Goal: Information Seeking & Learning: Check status

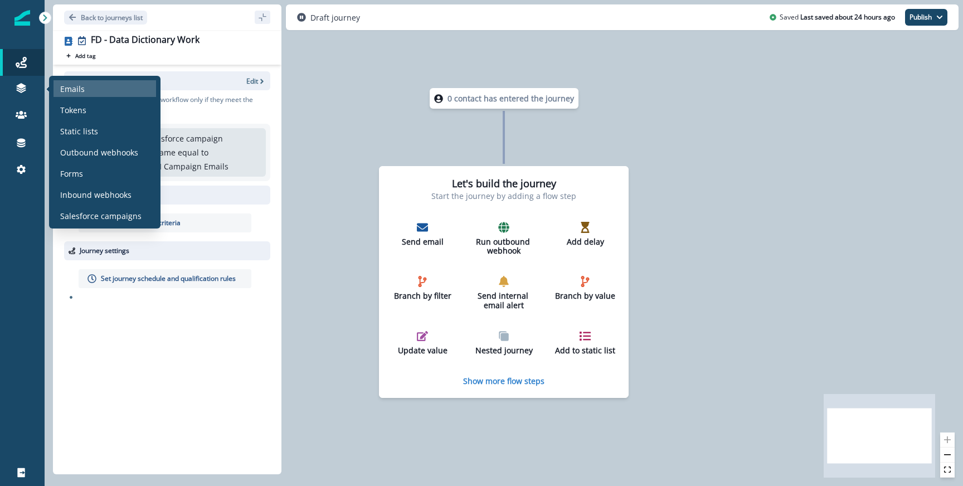
click at [77, 95] on div "Emails" at bounding box center [105, 88] width 103 height 17
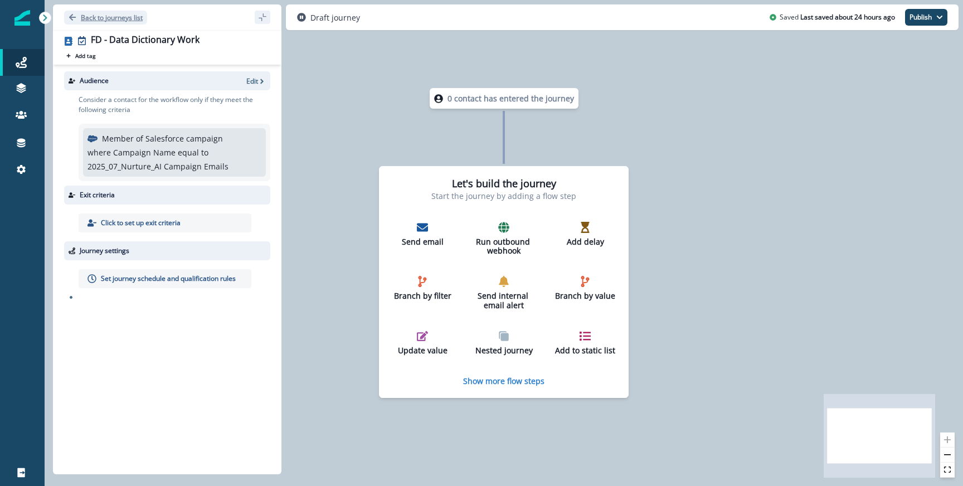
click at [126, 14] on p "Back to journeys list" at bounding box center [112, 17] width 62 height 9
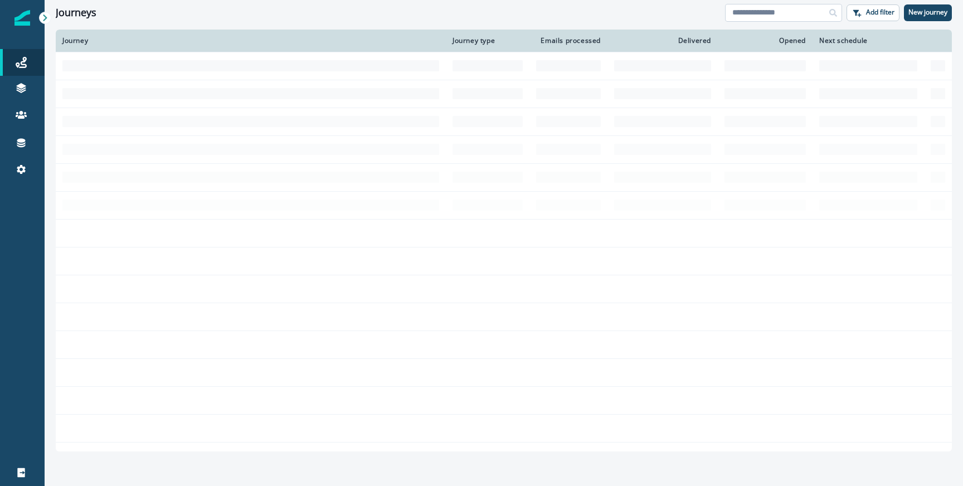
click at [771, 7] on input at bounding box center [783, 13] width 117 height 18
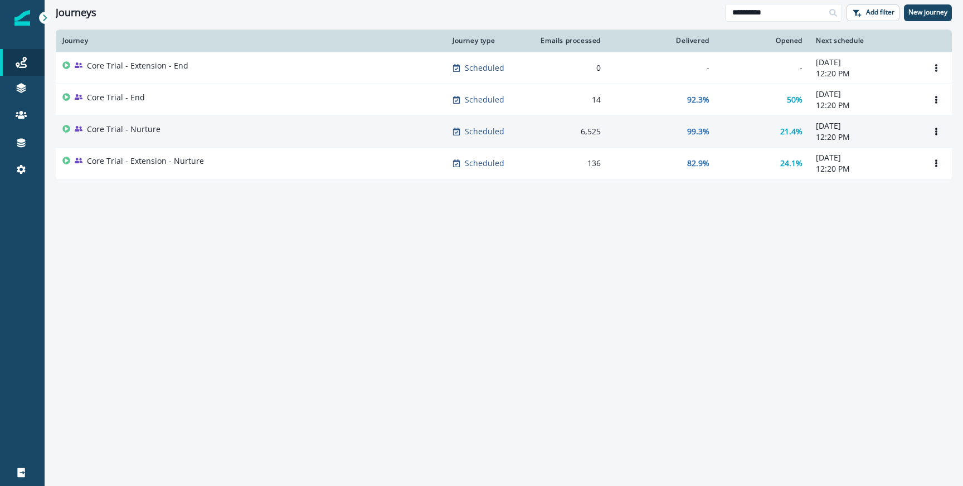
type input "**********"
click at [193, 135] on div "Core Trial - Nurture" at bounding box center [250, 132] width 377 height 16
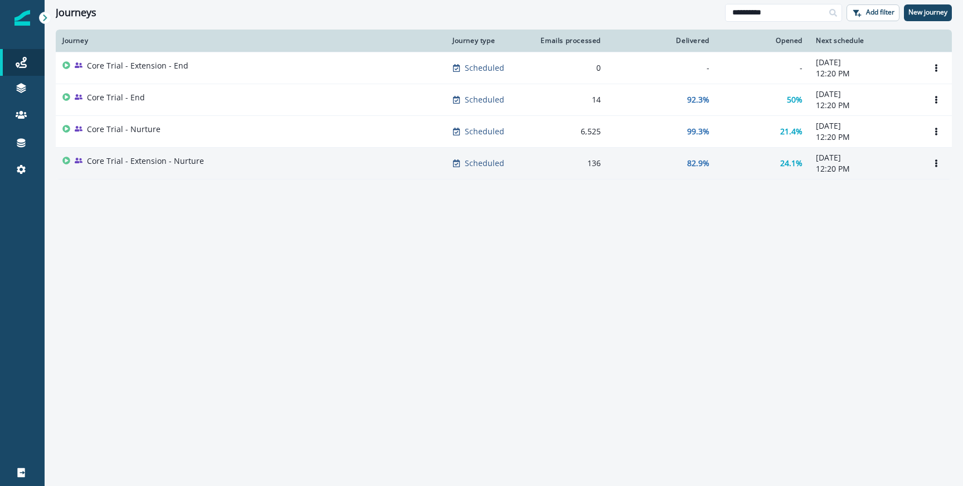
click at [171, 167] on div "Core Trial - Extension - Nurture" at bounding box center [145, 164] width 117 height 16
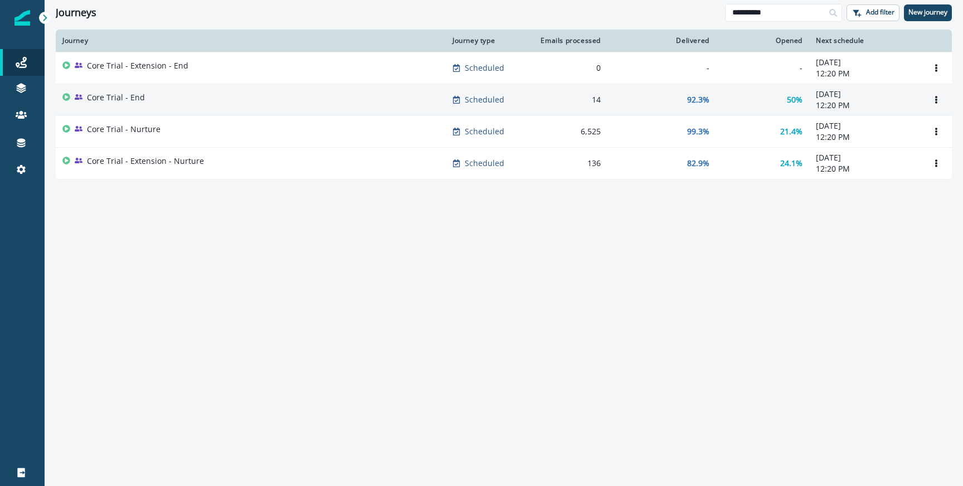
click at [166, 89] on td "Core Trial - End" at bounding box center [251, 100] width 390 height 32
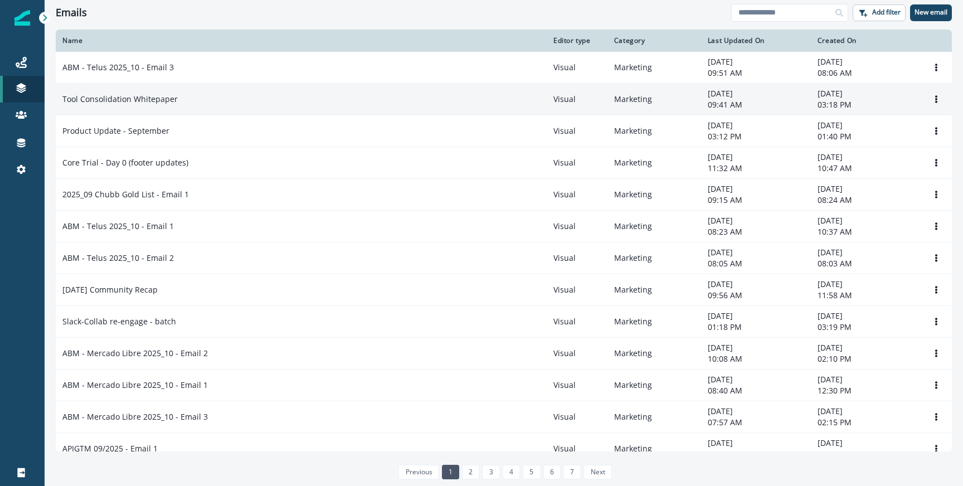
click at [149, 113] on td "Tool Consolidation Whitepaper" at bounding box center [301, 100] width 491 height 32
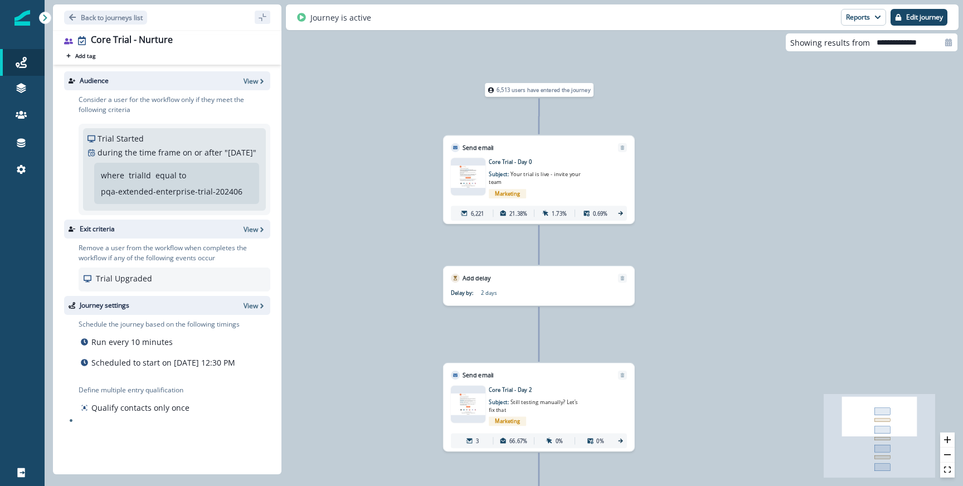
click at [621, 215] on icon at bounding box center [620, 213] width 4 height 4
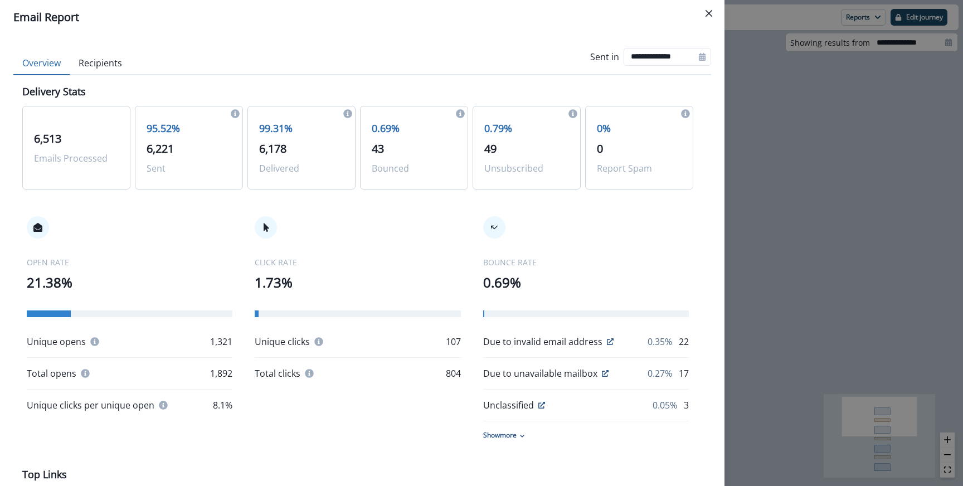
click at [747, 220] on div "**********" at bounding box center [481, 243] width 963 height 486
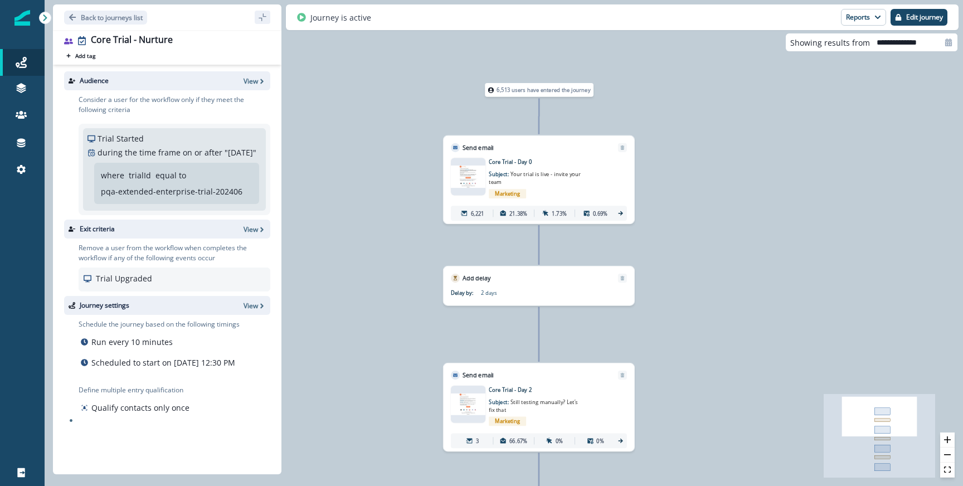
click at [505, 192] on span "Marketing" at bounding box center [507, 193] width 37 height 9
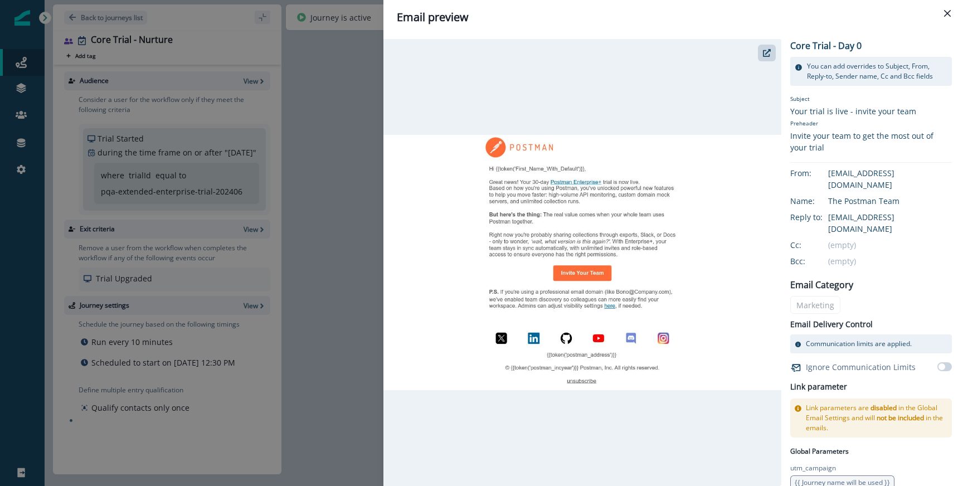
click at [344, 168] on div "Email preview Core Trial - Day 0 You can add overrides to Subject, From, Reply-…" at bounding box center [481, 243] width 963 height 486
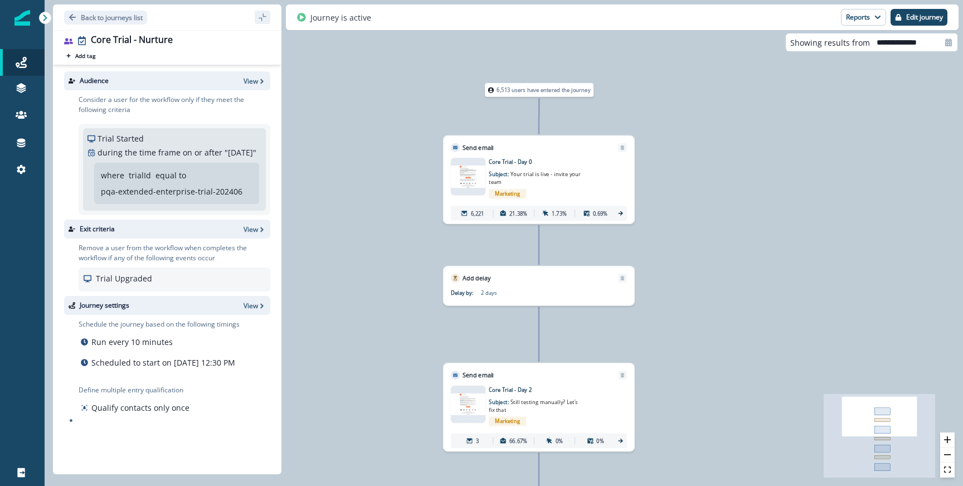
click at [164, 197] on p "pqa-extended-enterprise-trial-202406" at bounding box center [172, 192] width 142 height 12
click at [366, 194] on div "6,513 users have entered the journey Send email Email asset changed, journey re…" at bounding box center [504, 243] width 919 height 486
click at [162, 149] on p "during the time frame" at bounding box center [139, 153] width 83 height 12
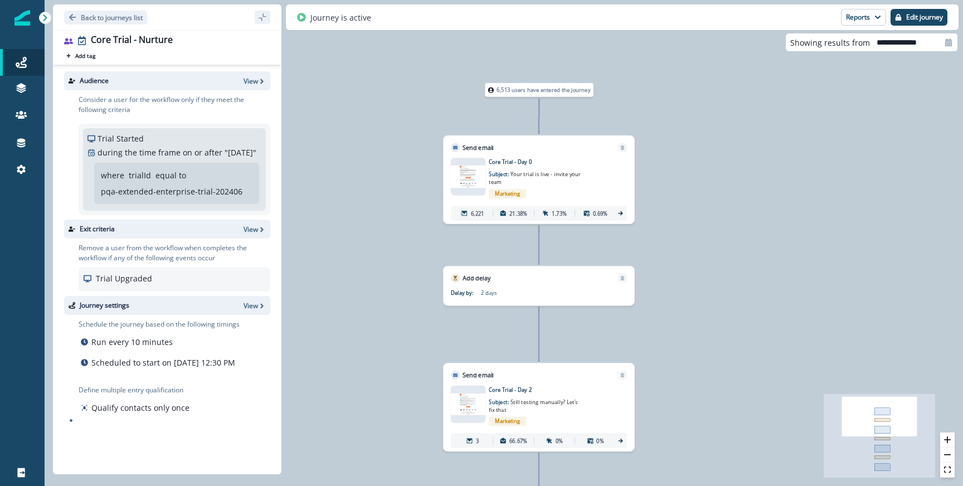
click at [618, 219] on div "6,221 21.38% 1.73% 0.69%" at bounding box center [539, 213] width 176 height 15
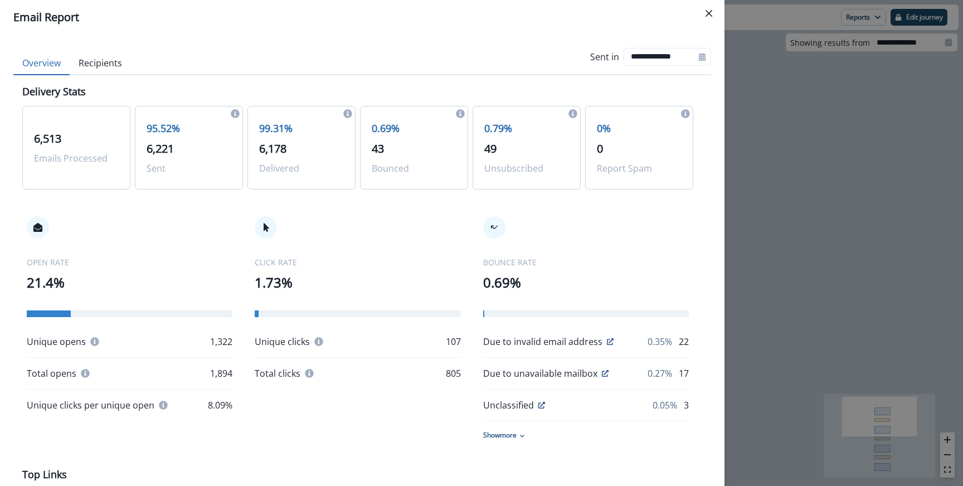
click at [105, 64] on button "Recipients" at bounding box center [100, 63] width 61 height 23
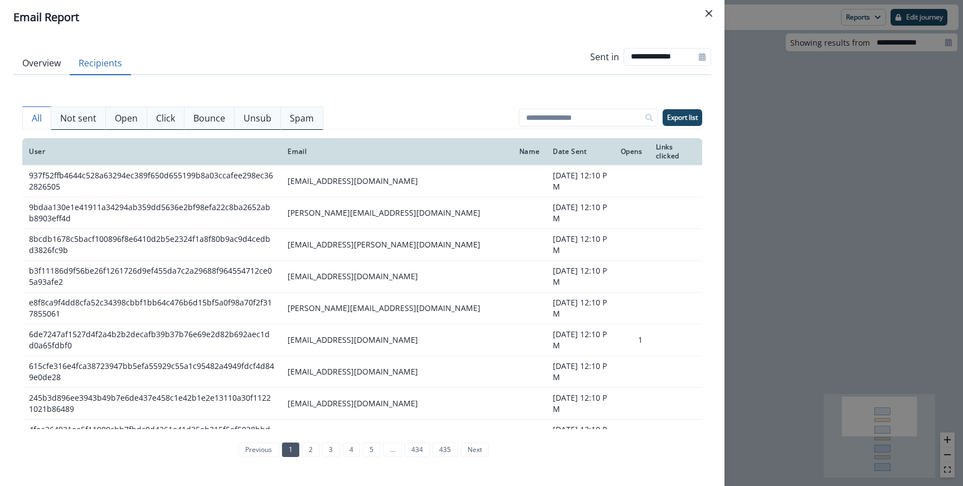
click at [800, 199] on div "**********" at bounding box center [481, 243] width 963 height 486
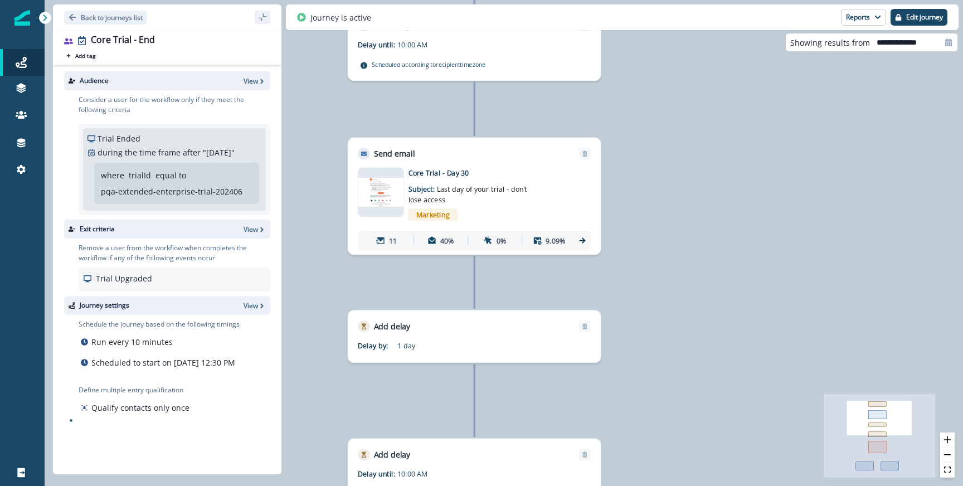
click at [581, 238] on icon at bounding box center [582, 240] width 9 height 9
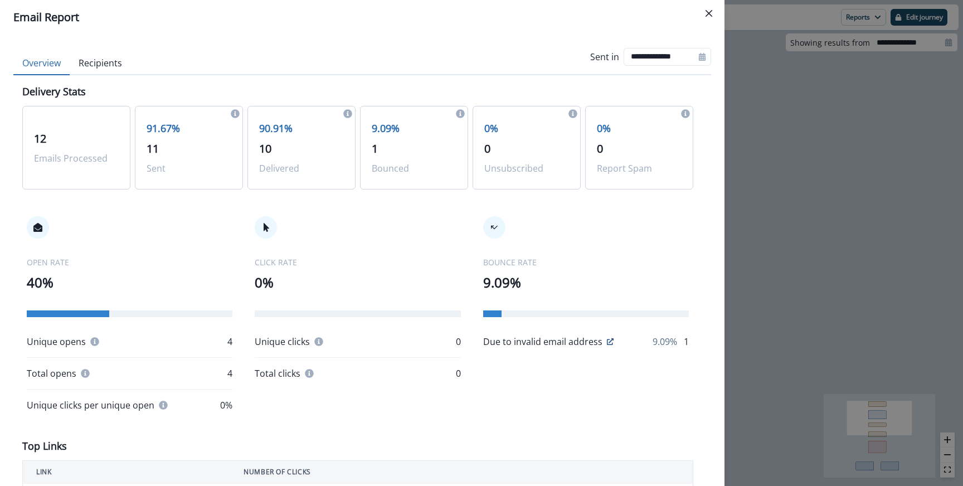
click at [112, 70] on button "Recipients" at bounding box center [100, 63] width 61 height 23
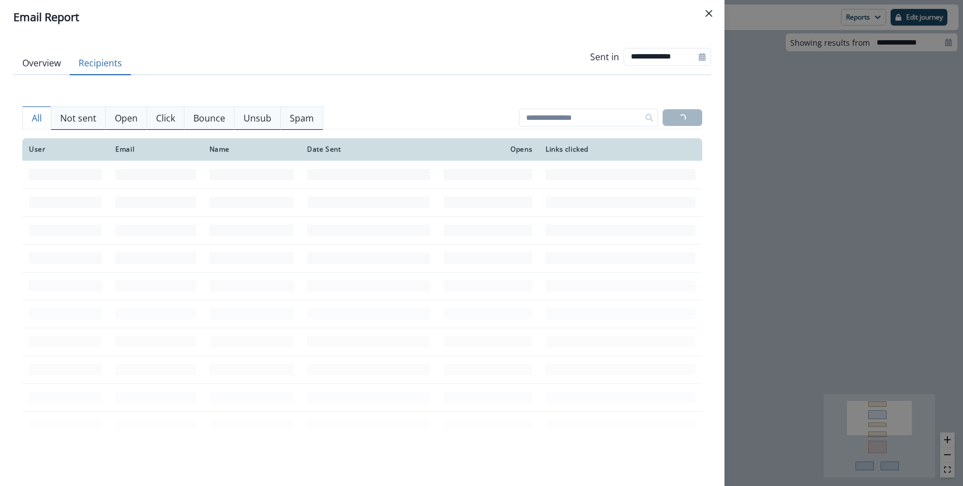
click at [55, 65] on button "Overview" at bounding box center [41, 63] width 56 height 23
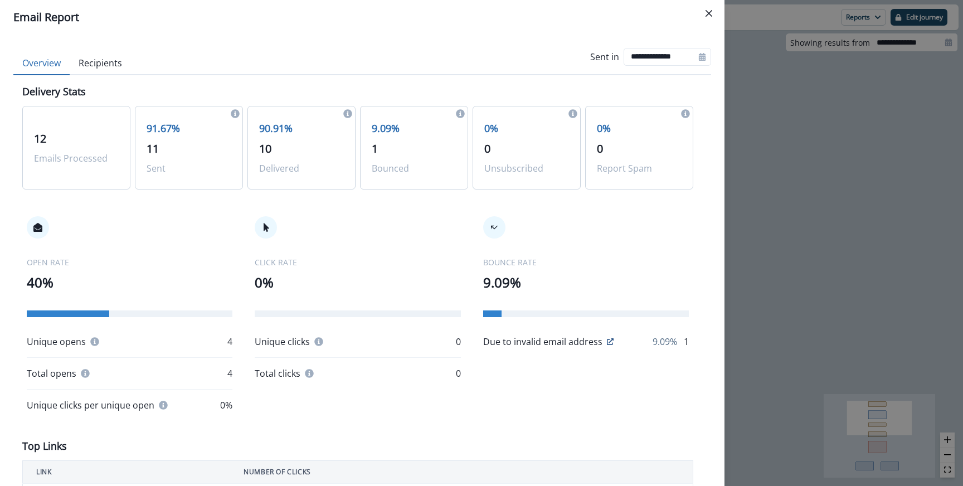
click at [612, 343] on div "Due to invalid email address 9.09% 1" at bounding box center [586, 341] width 206 height 13
click at [609, 342] on icon at bounding box center [610, 341] width 7 height 7
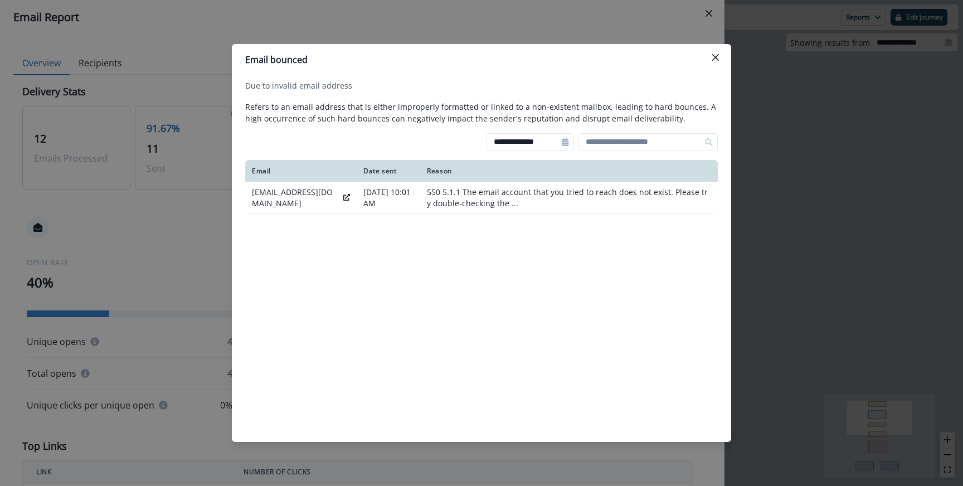
click at [545, 35] on div "**********" at bounding box center [481, 243] width 963 height 486
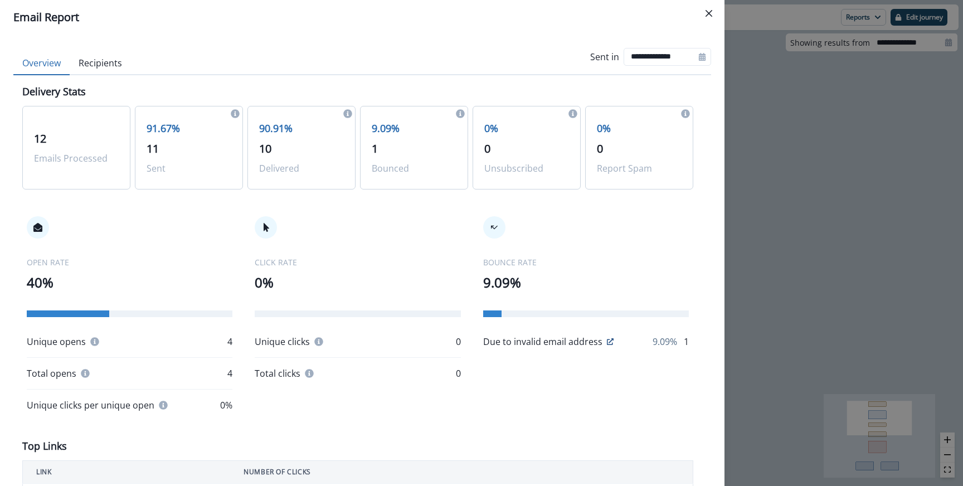
scroll to position [41, 0]
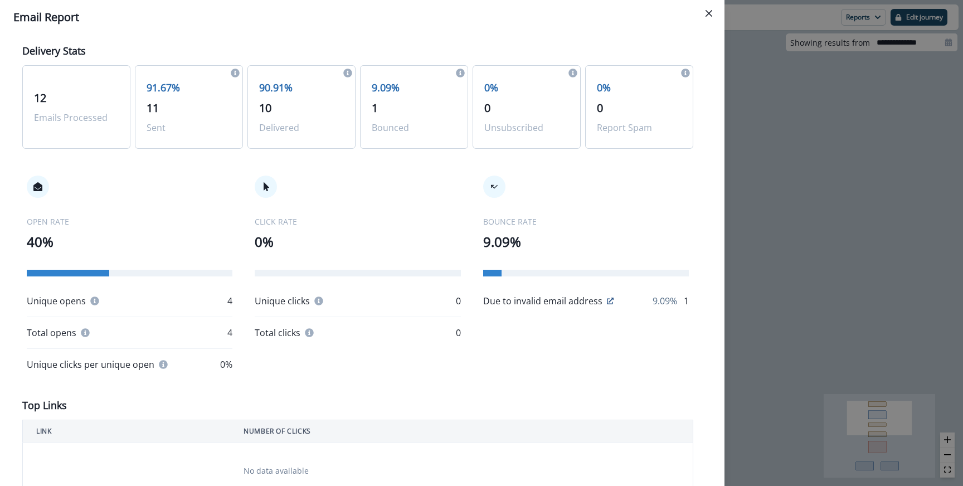
click at [607, 299] on icon at bounding box center [610, 301] width 7 height 7
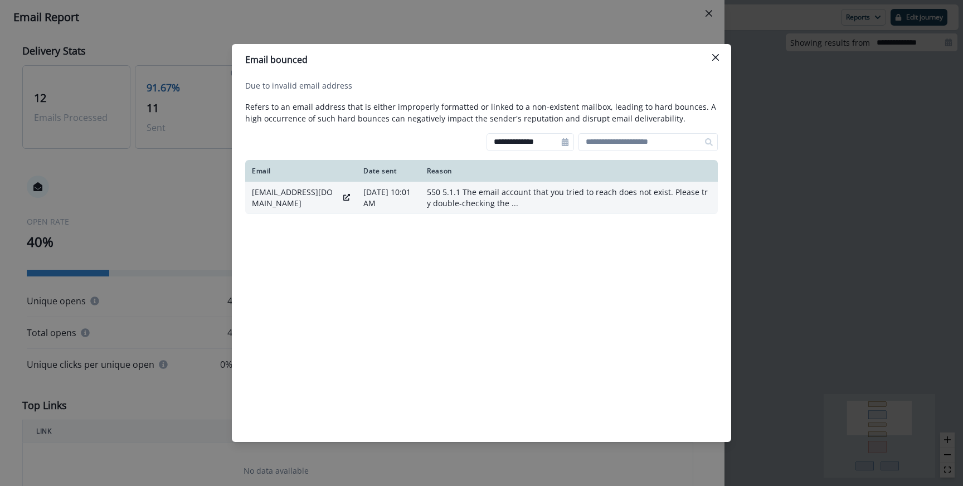
drag, startPoint x: 249, startPoint y: 195, endPoint x: 332, endPoint y: 206, distance: 83.7
click at [332, 206] on td "vinuthanetha.anagandula+pqa@postman.com" at bounding box center [300, 198] width 111 height 32
copy p "vinuthanetha.anagandula+pqa@postman.com"
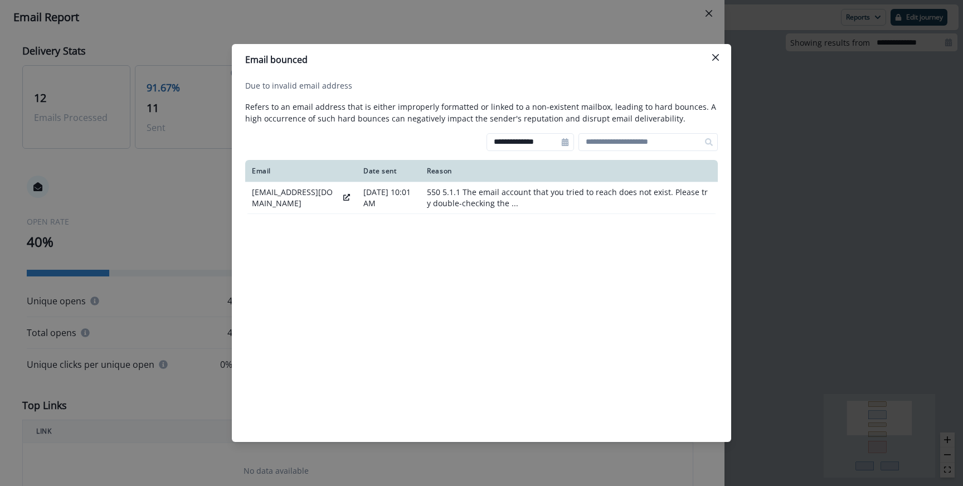
click at [694, 296] on div "**********" at bounding box center [481, 250] width 473 height 340
click at [735, 281] on div "**********" at bounding box center [481, 243] width 963 height 486
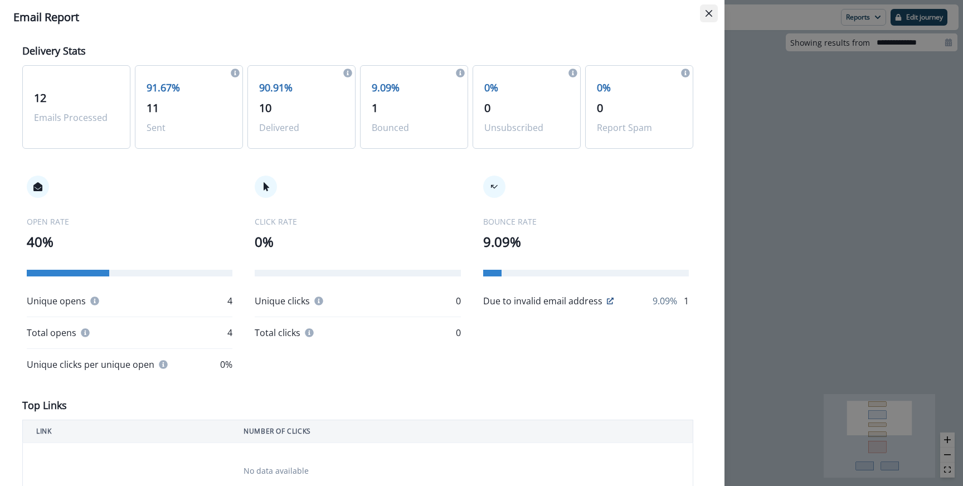
click at [708, 18] on button "Close" at bounding box center [709, 13] width 18 height 18
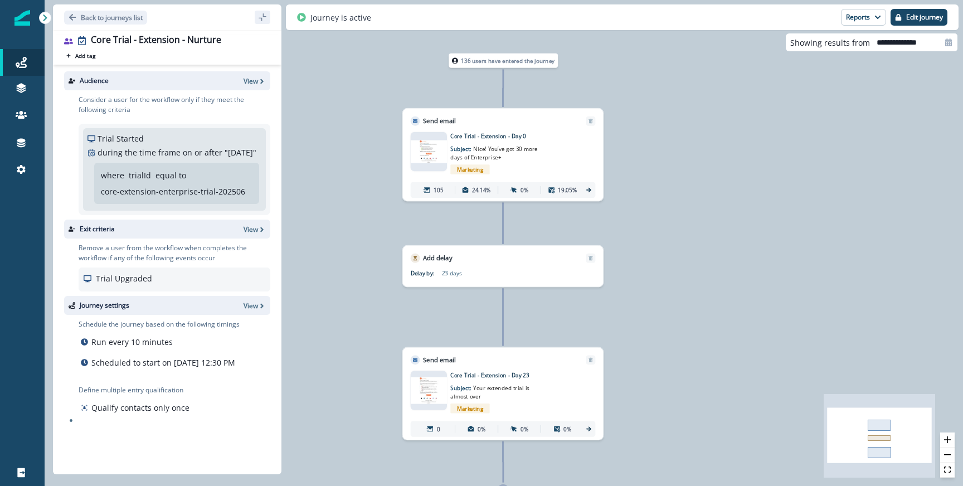
click at [589, 193] on icon at bounding box center [588, 190] width 7 height 7
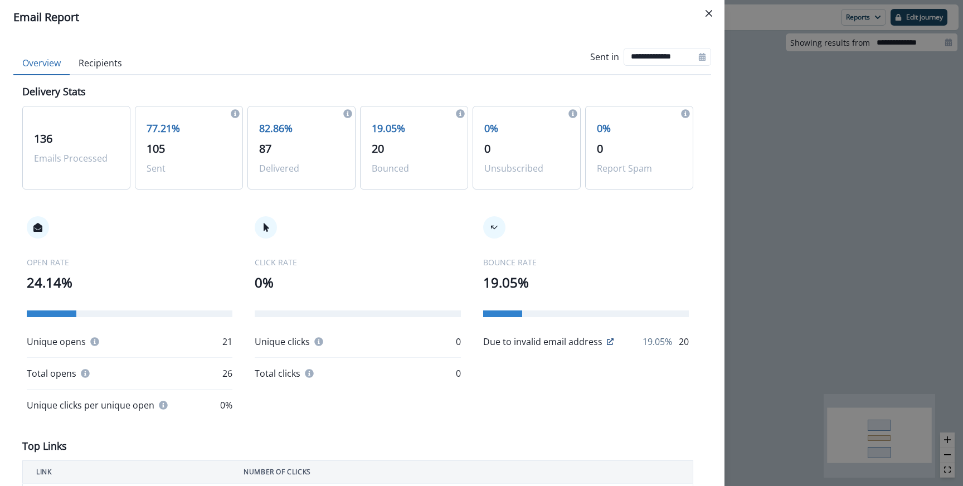
click at [613, 340] on div "Due to invalid email address 19.05% 20" at bounding box center [586, 341] width 206 height 13
click at [612, 340] on icon at bounding box center [610, 341] width 7 height 7
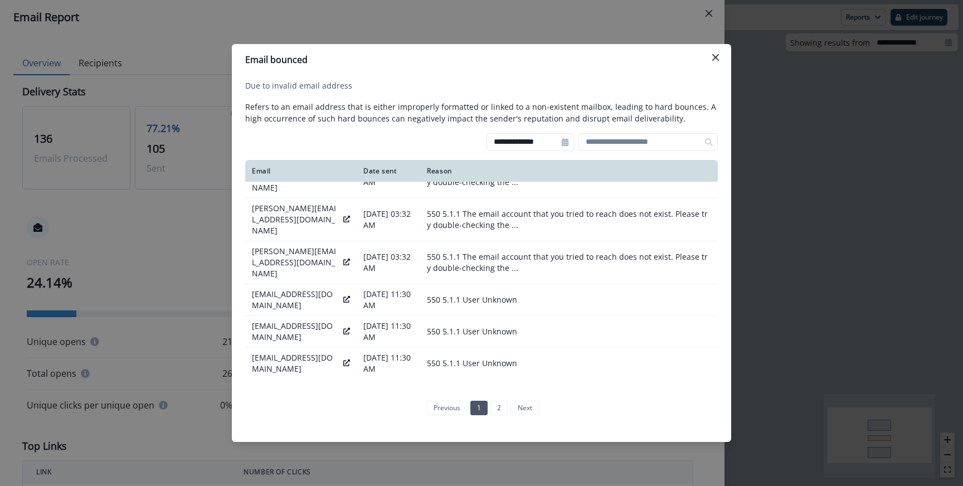
scroll to position [280, 0]
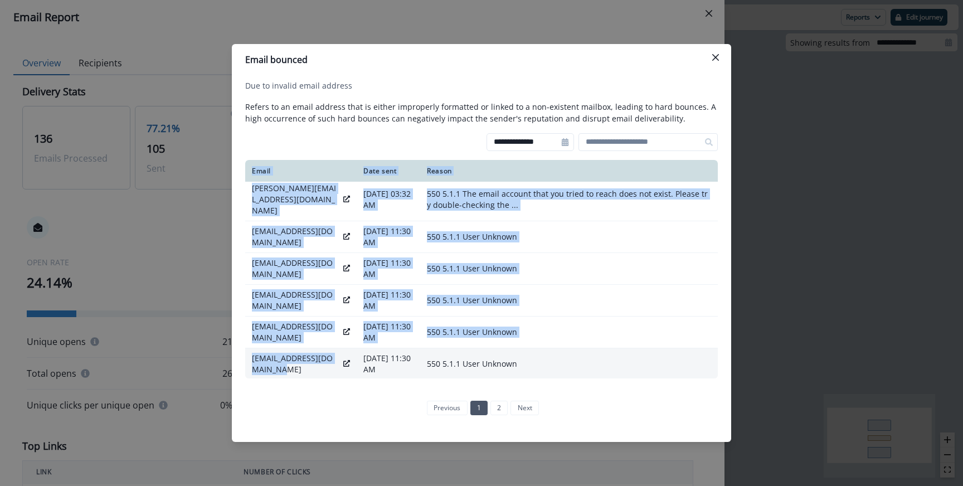
drag, startPoint x: 290, startPoint y: 337, endPoint x: 245, endPoint y: 325, distance: 47.3
click at [245, 348] on td "anil_malewade@comcast.com" at bounding box center [300, 364] width 111 height 32
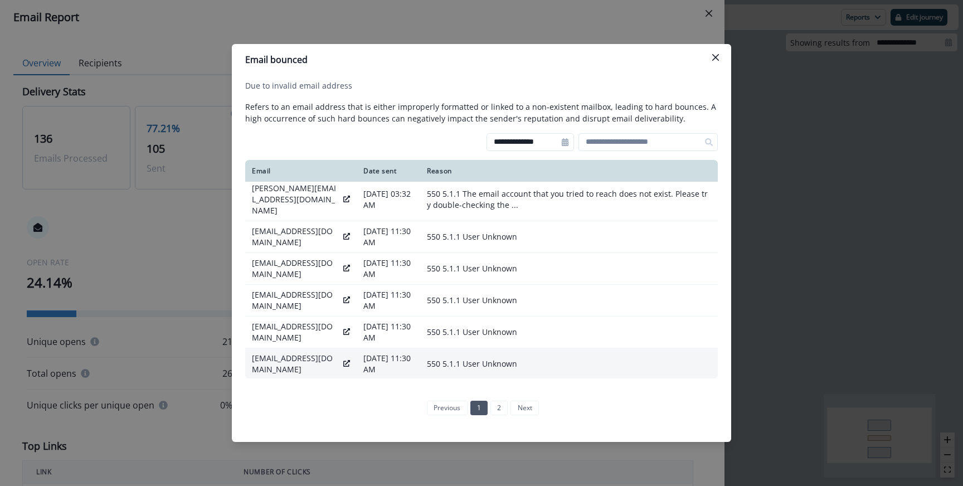
click at [270, 353] on p "anil_malewade@comcast.com" at bounding box center [295, 364] width 87 height 22
drag, startPoint x: 281, startPoint y: 337, endPoint x: 254, endPoint y: 326, distance: 29.5
click at [254, 353] on p "anil_malewade@comcast.com" at bounding box center [295, 364] width 87 height 22
copy p "anil_malewade@comcast.com"
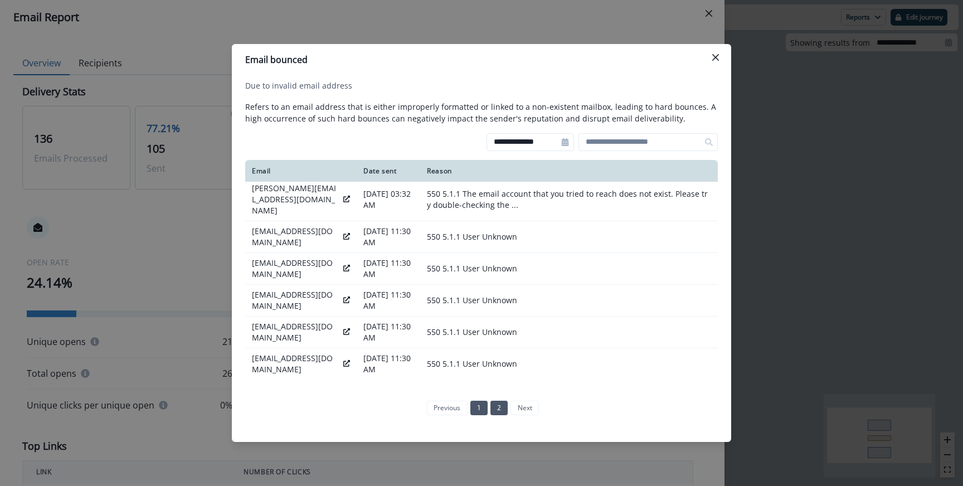
click at [502, 409] on link "2" at bounding box center [499, 408] width 17 height 14
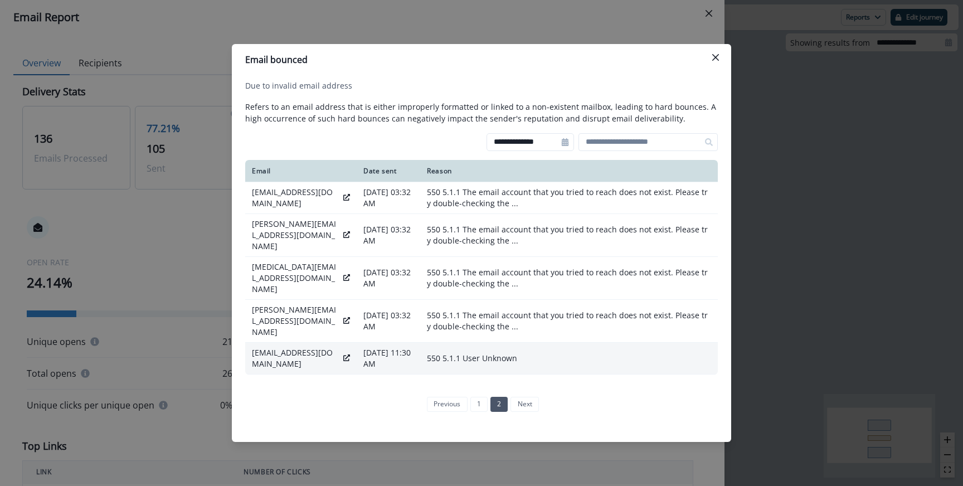
scroll to position [0, 0]
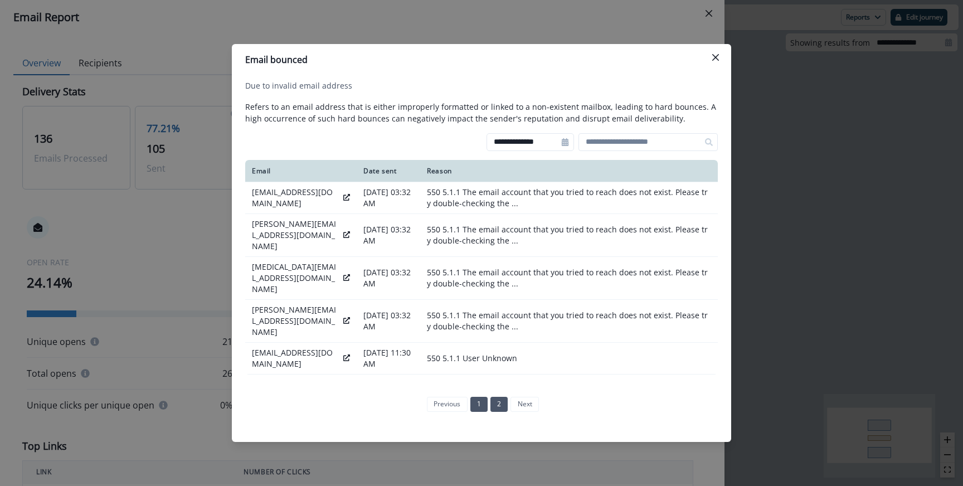
click at [484, 397] on link "1" at bounding box center [478, 404] width 17 height 14
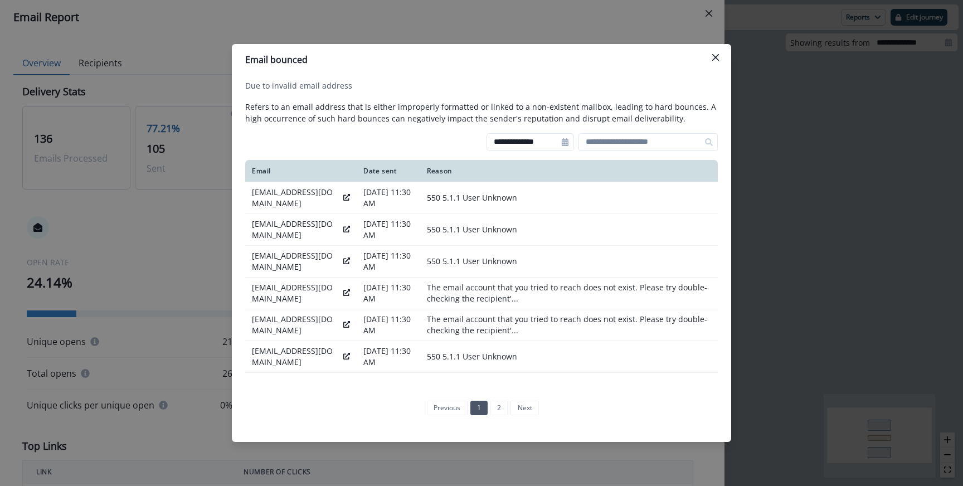
click at [190, 277] on div "**********" at bounding box center [481, 243] width 963 height 486
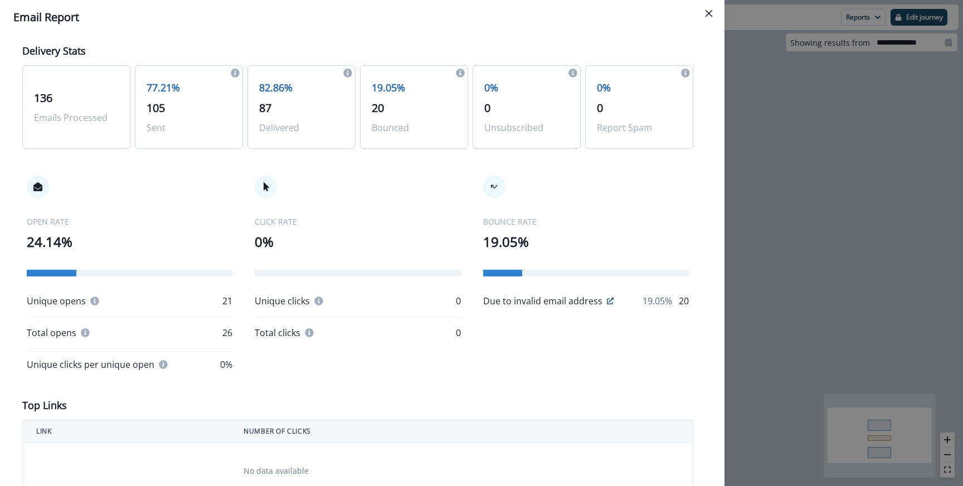
click at [511, 303] on p "Due to invalid email address" at bounding box center [542, 300] width 119 height 13
click at [386, 207] on div "CLICK RATE 0% Unique clicks 0 Total clicks 0" at bounding box center [358, 258] width 206 height 164
click at [602, 306] on div "Due to invalid email address" at bounding box center [548, 300] width 130 height 13
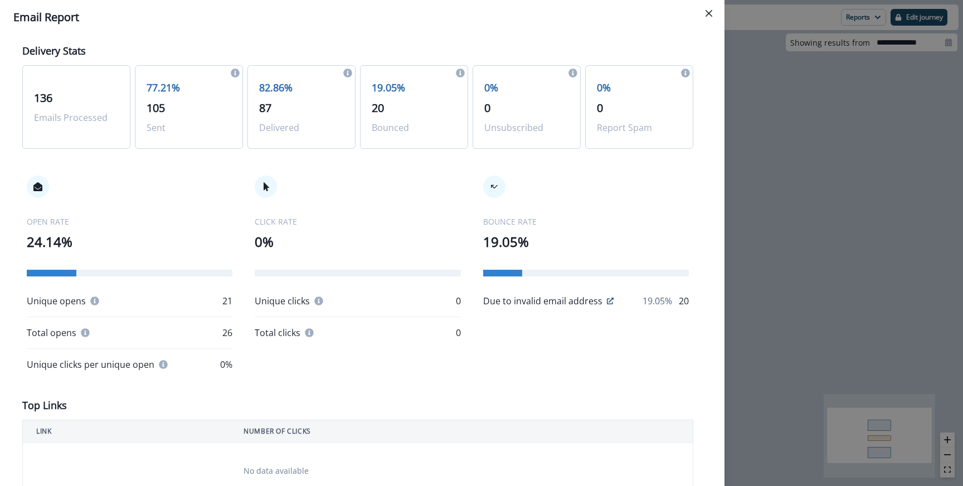
click at [606, 306] on div "Due to invalid email address" at bounding box center [548, 300] width 130 height 13
click at [610, 299] on icon at bounding box center [610, 301] width 7 height 7
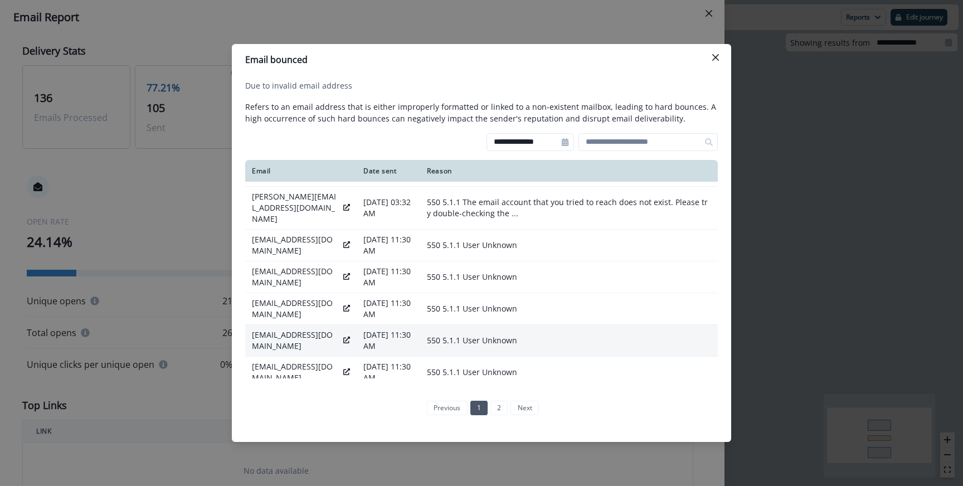
scroll to position [280, 0]
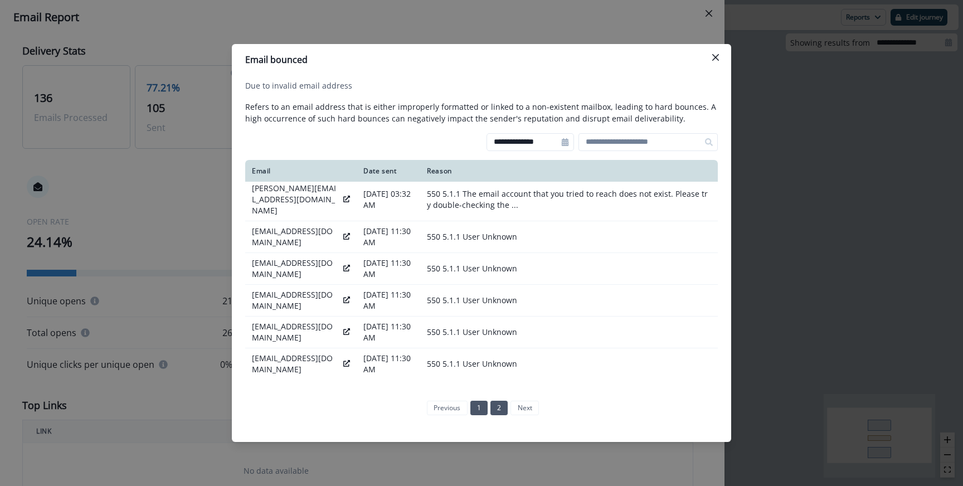
click at [501, 407] on link "2" at bounding box center [499, 408] width 17 height 14
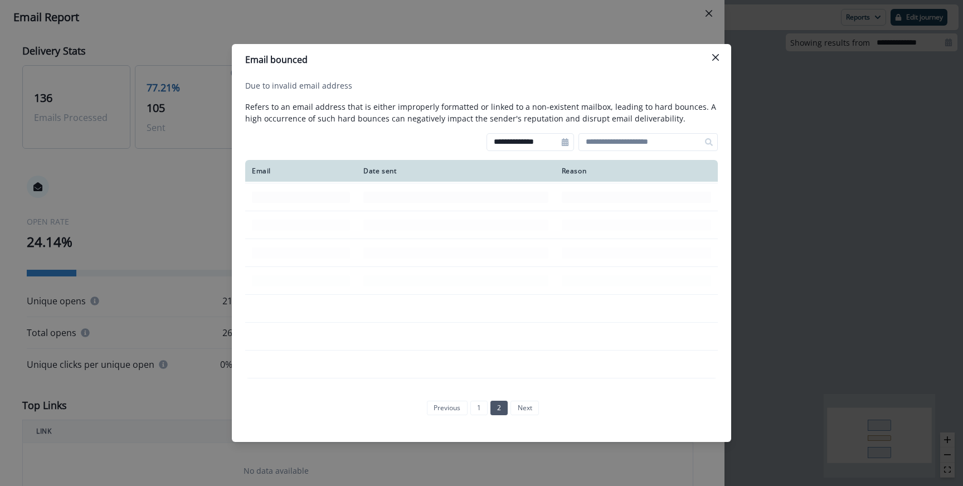
scroll to position [0, 0]
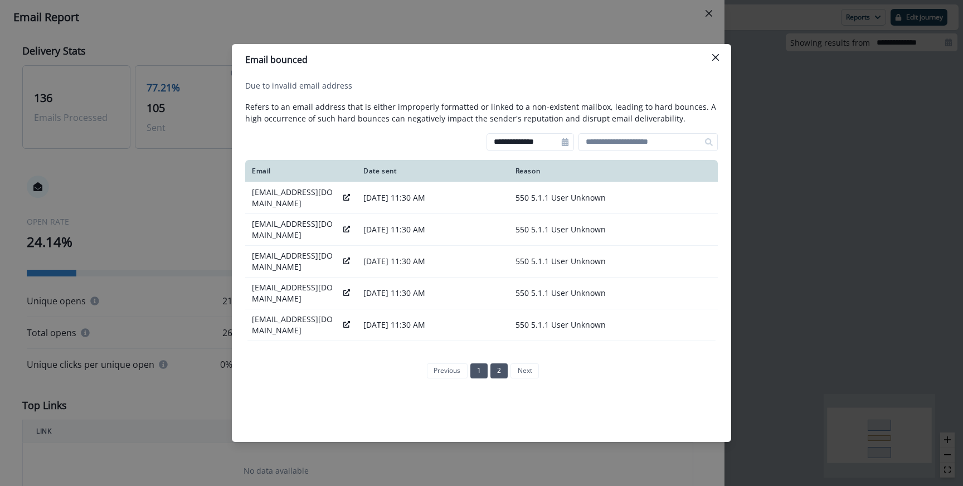
click at [481, 375] on link "1" at bounding box center [478, 370] width 17 height 14
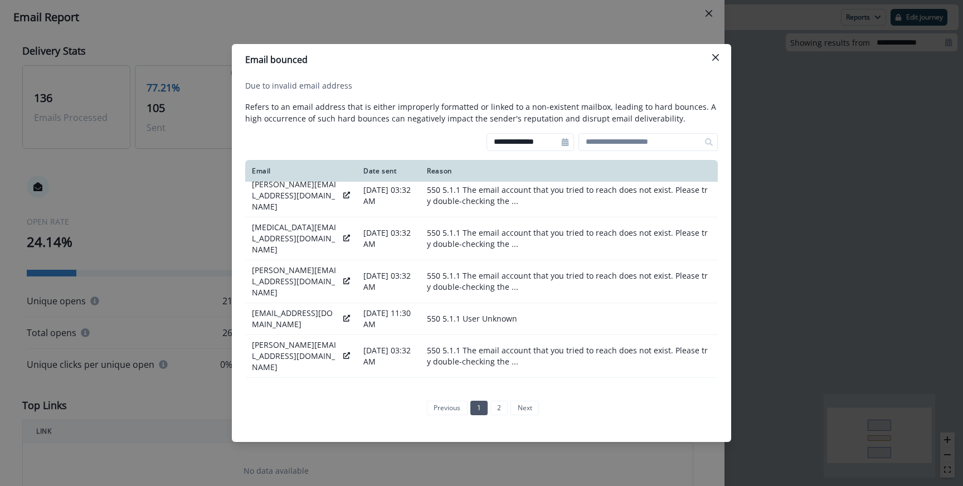
scroll to position [280, 0]
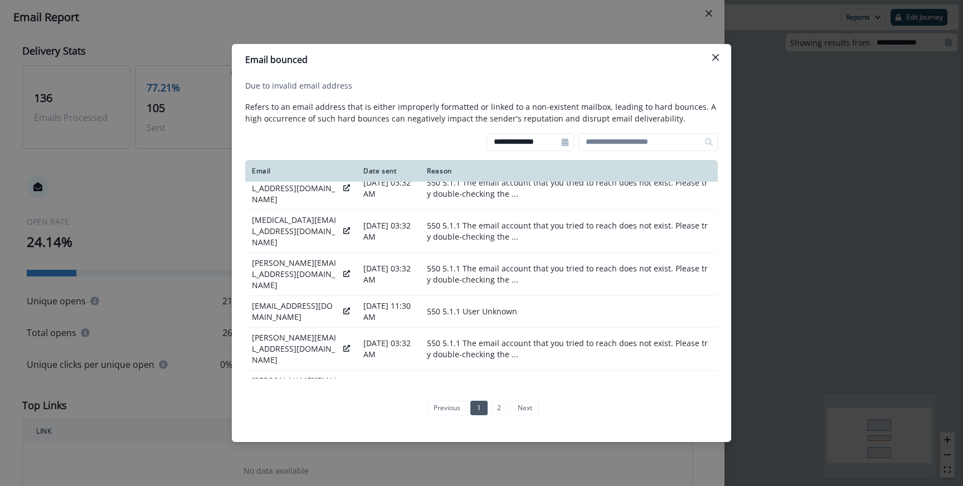
click at [193, 212] on div "**********" at bounding box center [481, 243] width 963 height 486
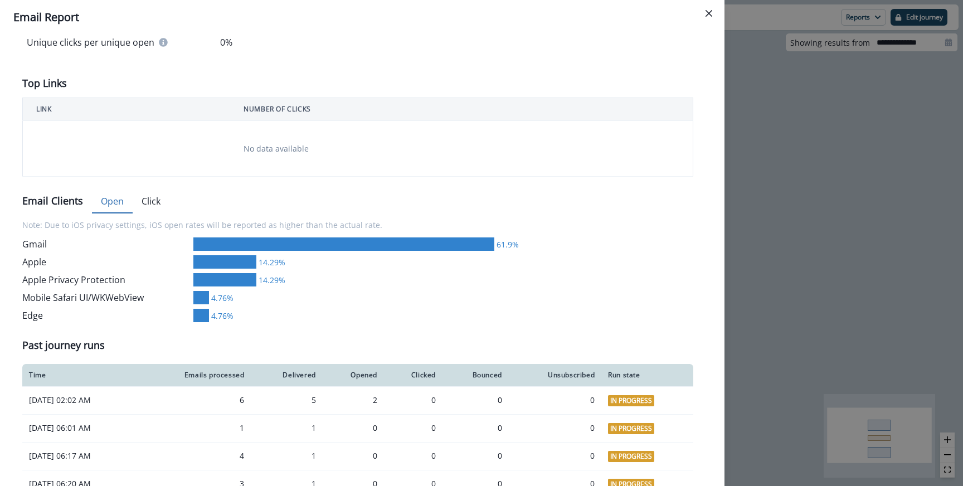
scroll to position [408, 0]
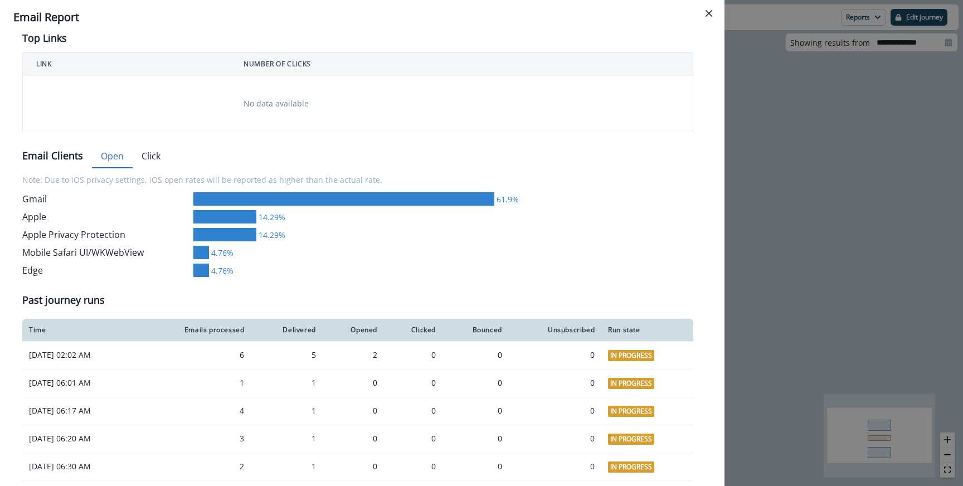
click at [338, 227] on div "Gmail 61.9% Apple 14.29% Apple Privacy Protection 14.29% Mobile Safari UI/WKWeb…" at bounding box center [357, 234] width 671 height 85
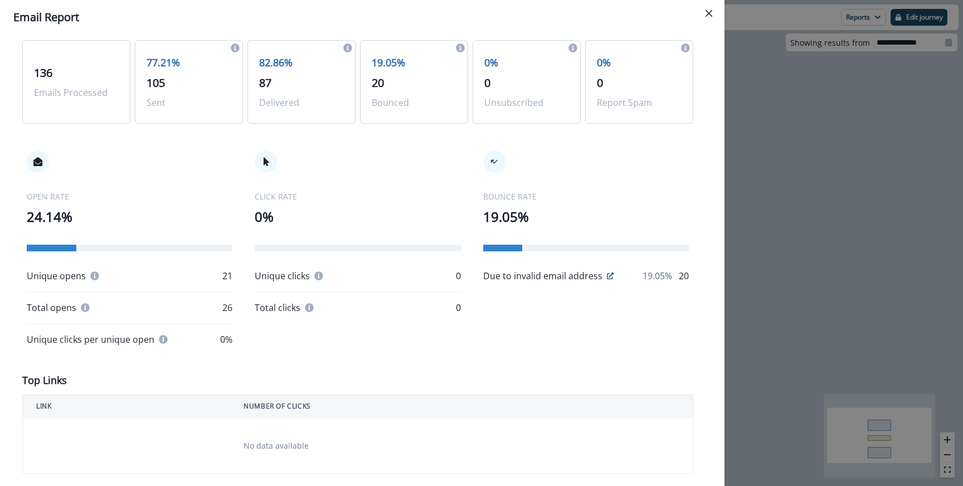
scroll to position [0, 0]
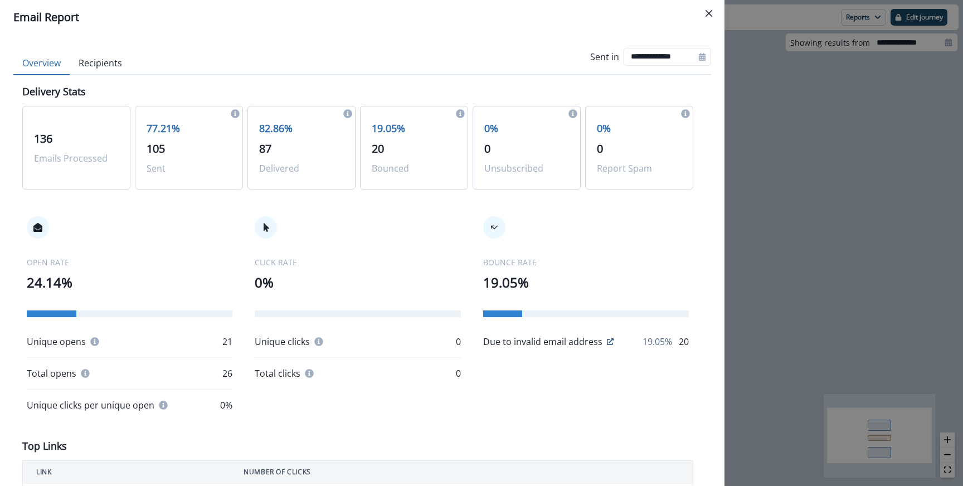
click at [769, 167] on div "**********" at bounding box center [481, 243] width 963 height 486
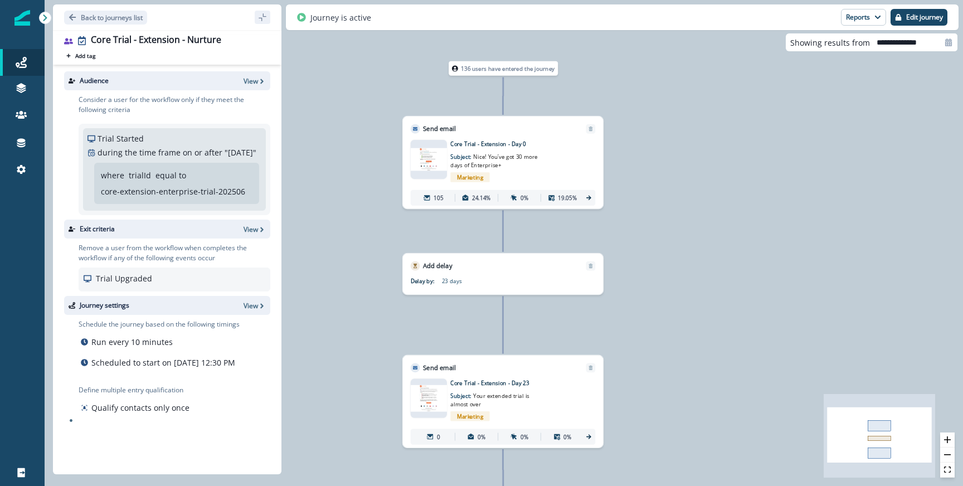
click at [157, 197] on p "core-extension-enterprise-trial-202506" at bounding box center [173, 192] width 144 height 12
click at [297, 81] on div "136 users have entered the journey Send email Email asset changed, journey repo…" at bounding box center [504, 243] width 919 height 486
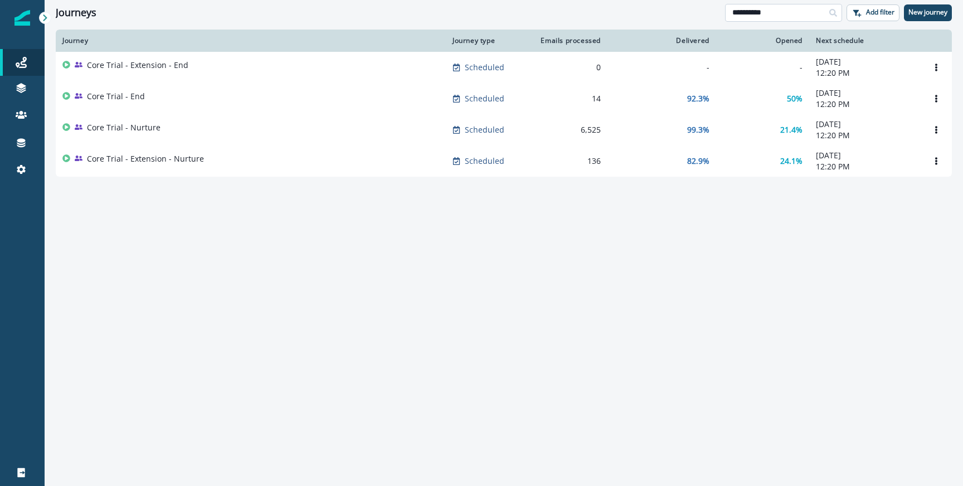
click at [766, 9] on input "**********" at bounding box center [783, 13] width 117 height 18
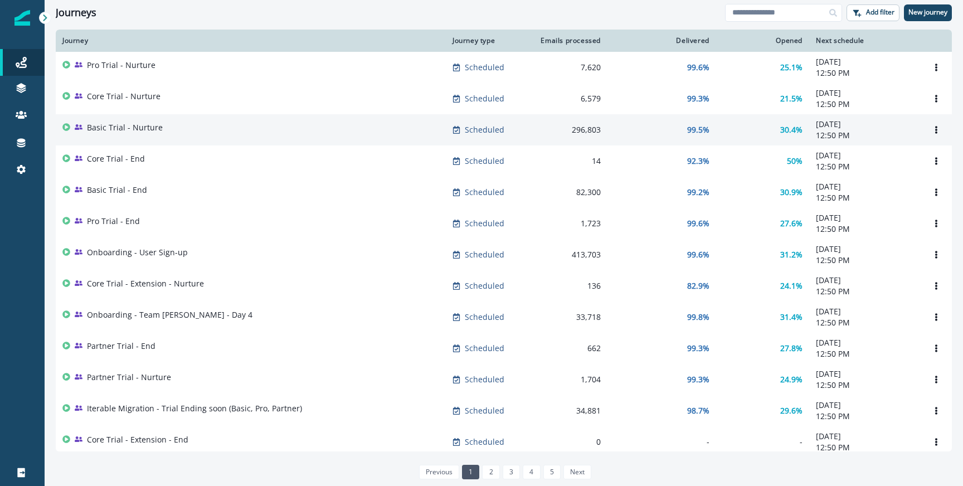
click at [308, 130] on div "Basic Trial - Nurture" at bounding box center [250, 130] width 377 height 16
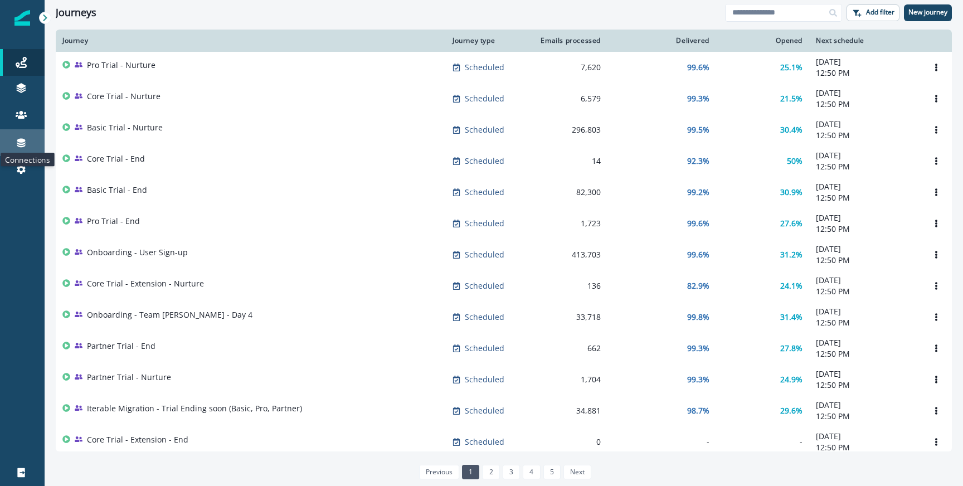
click at [17, 146] on icon at bounding box center [21, 142] width 11 height 11
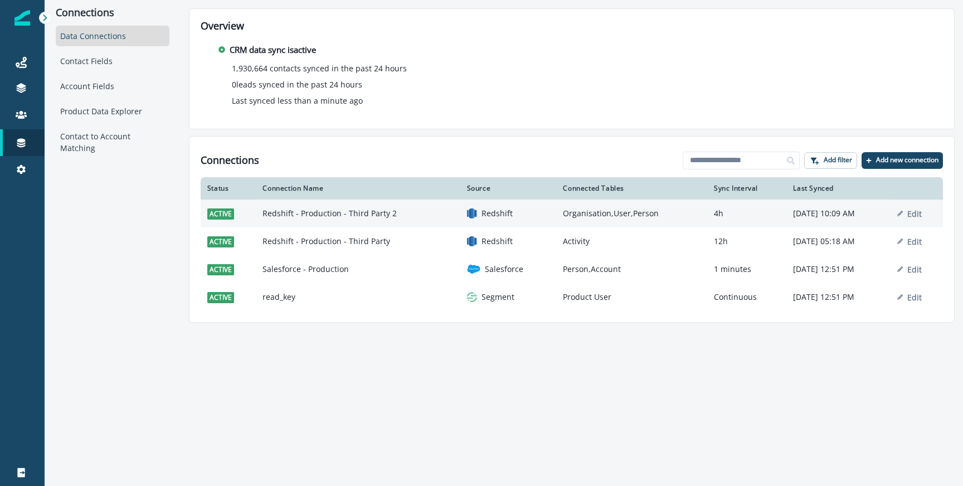
click at [355, 215] on td "Redshift - Production - Third Party 2" at bounding box center [358, 214] width 204 height 28
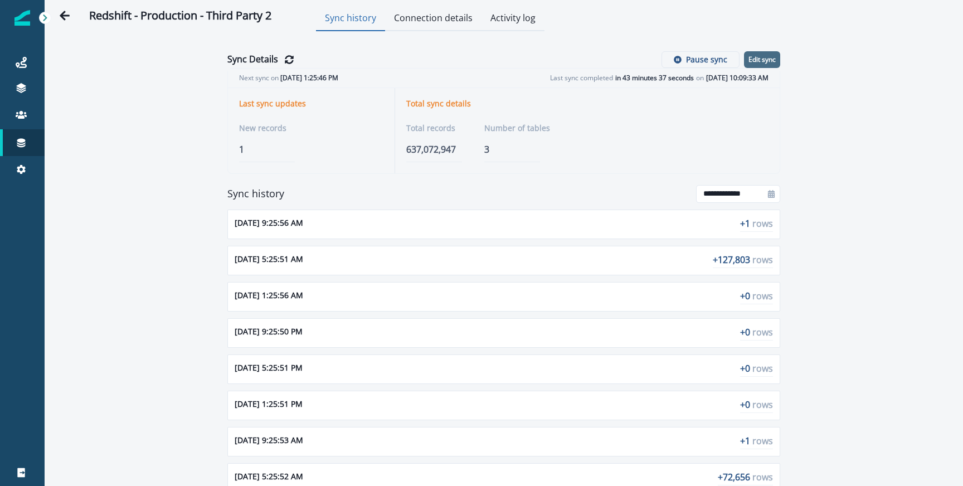
click at [762, 63] on p "Edit sync" at bounding box center [762, 60] width 27 height 8
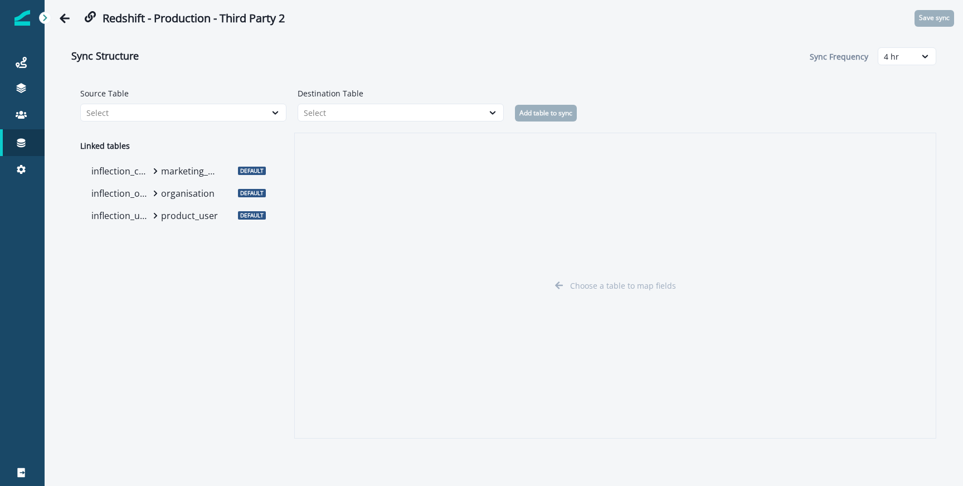
click at [173, 172] on p "marketing_person" at bounding box center [190, 170] width 59 height 13
click at [168, 188] on p "organisation" at bounding box center [190, 193] width 59 height 13
click at [168, 223] on div "inflection_user product_user" at bounding box center [156, 216] width 139 height 22
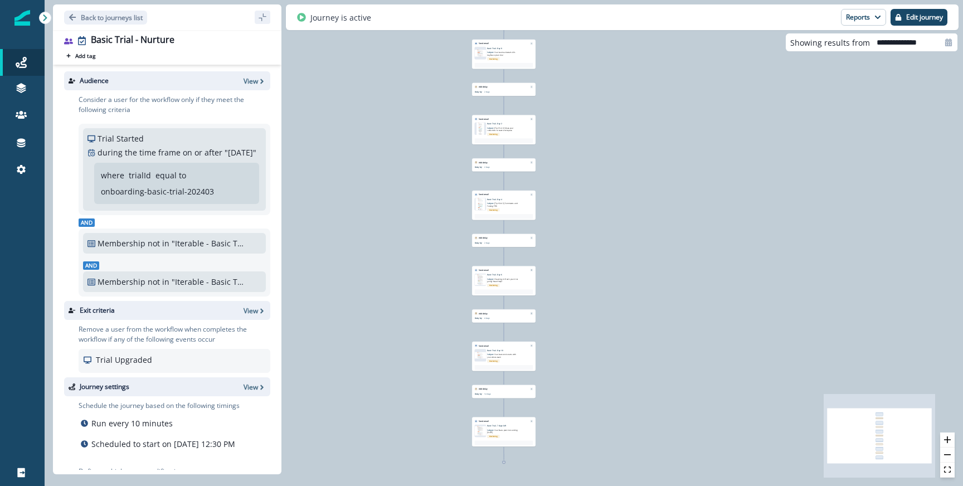
click at [912, 40] on input "**********" at bounding box center [914, 42] width 88 height 18
select select "*"
select select "****"
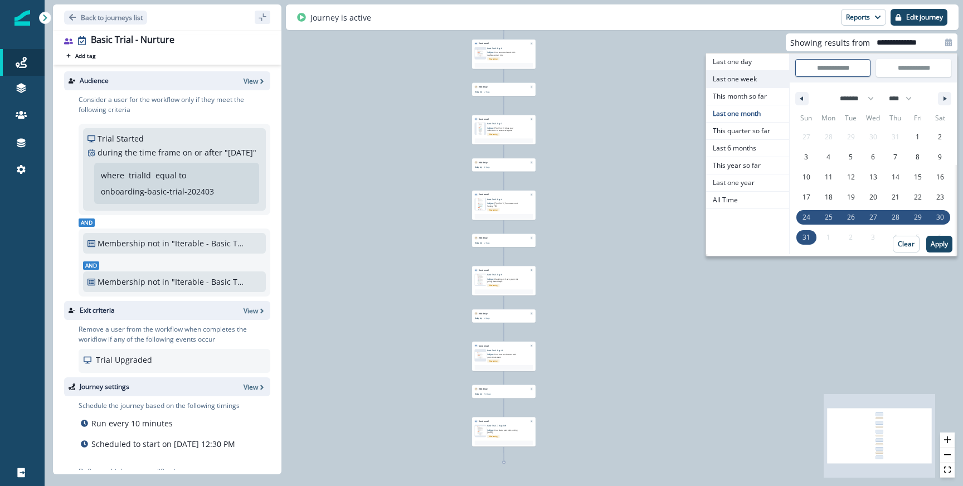
click at [741, 79] on span "Last one week" at bounding box center [747, 79] width 83 height 17
type input "**********"
select select "*"
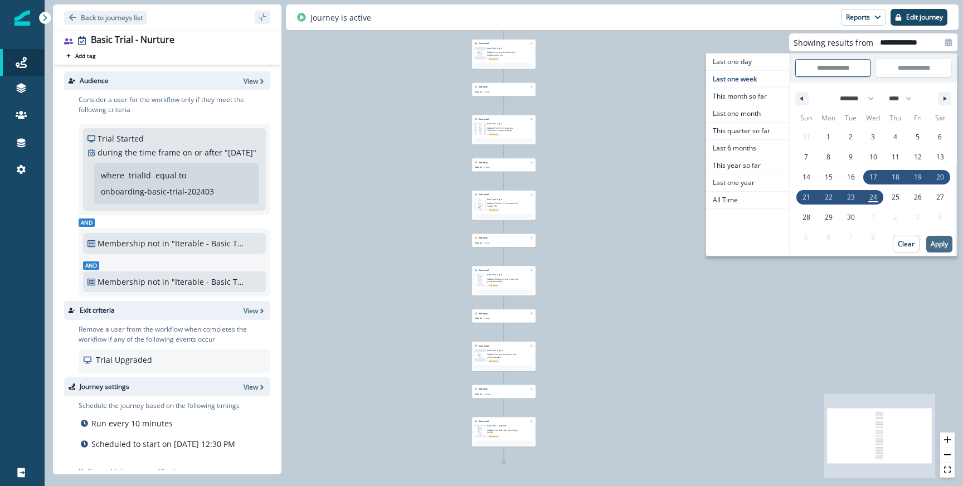
click at [939, 248] on p "Apply" at bounding box center [939, 244] width 17 height 8
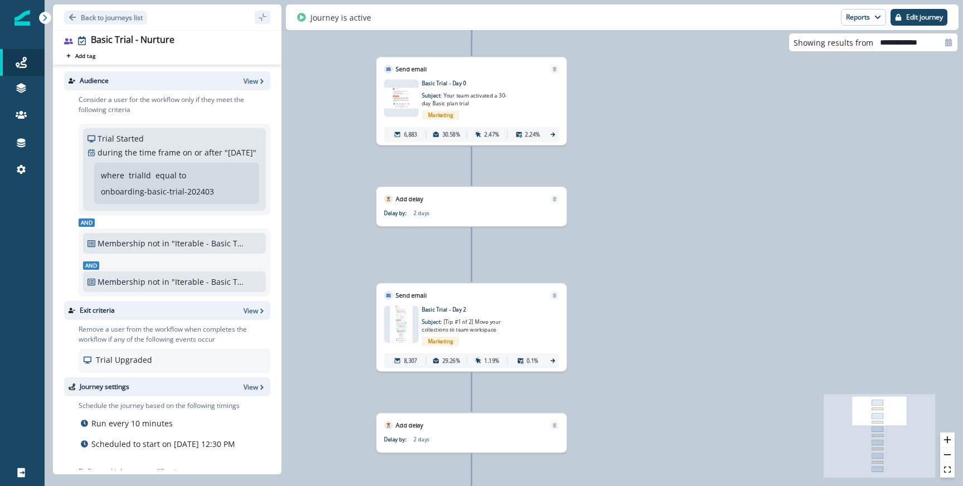
click at [945, 43] on icon at bounding box center [948, 42] width 7 height 8
select select "*"
select select "****"
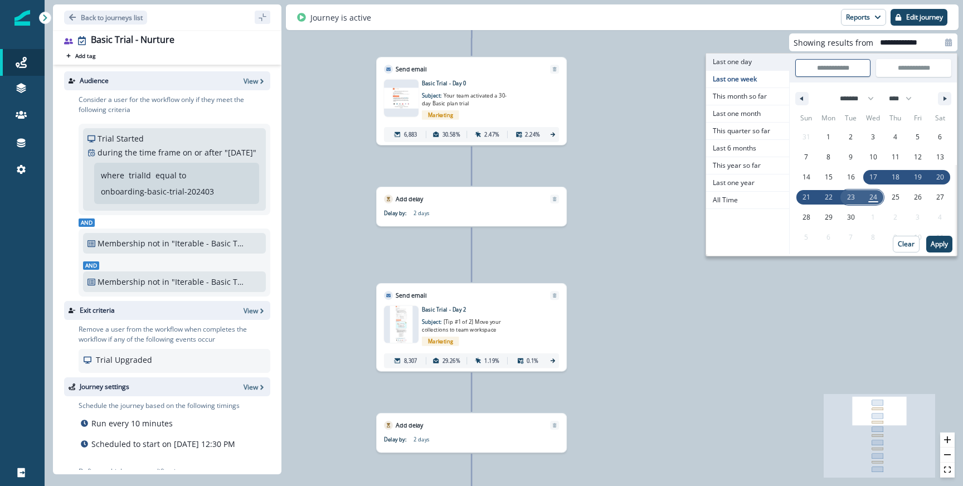
click at [738, 69] on span "Last one day" at bounding box center [747, 62] width 83 height 17
type input "**********"
click at [941, 251] on button "Apply" at bounding box center [939, 244] width 26 height 17
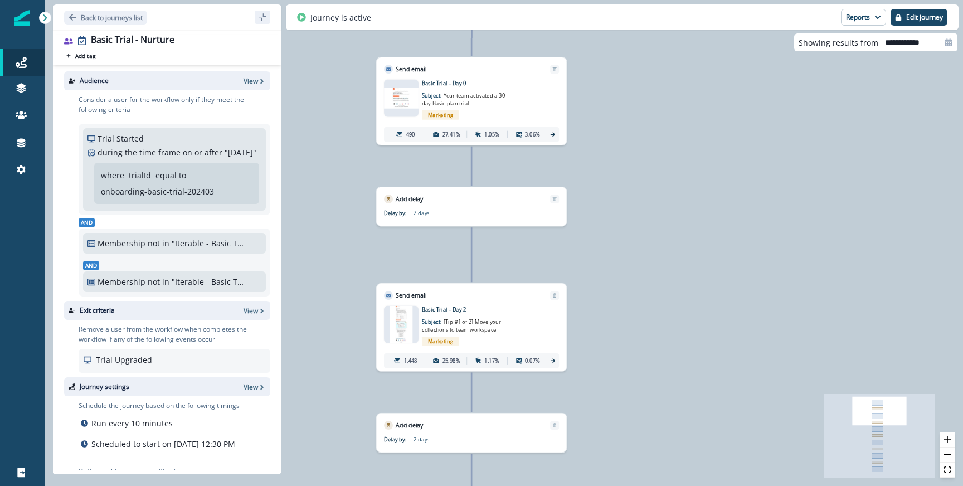
click at [128, 20] on p "Back to journeys list" at bounding box center [112, 17] width 62 height 9
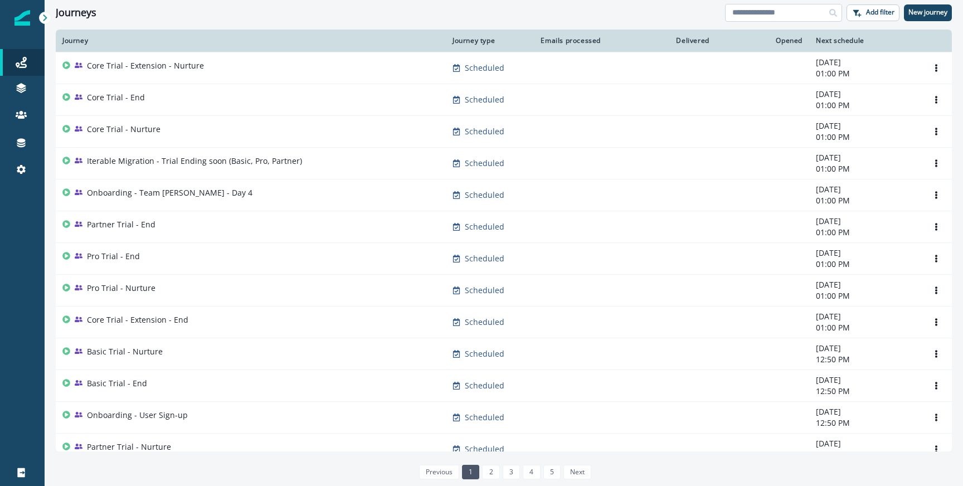
click at [802, 6] on input at bounding box center [783, 13] width 117 height 18
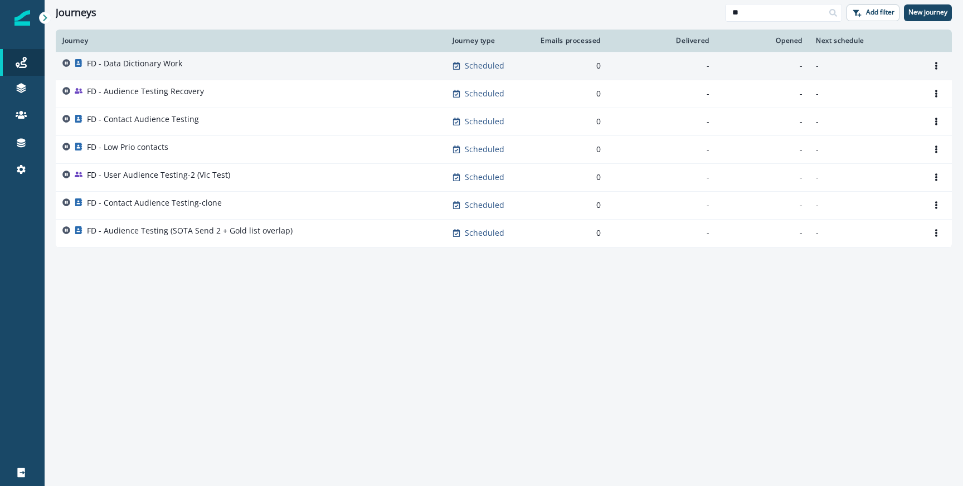
type input "**"
click at [140, 64] on p "FD - Data Dictionary Work" at bounding box center [134, 63] width 95 height 11
